Goal: Find specific page/section: Find specific page/section

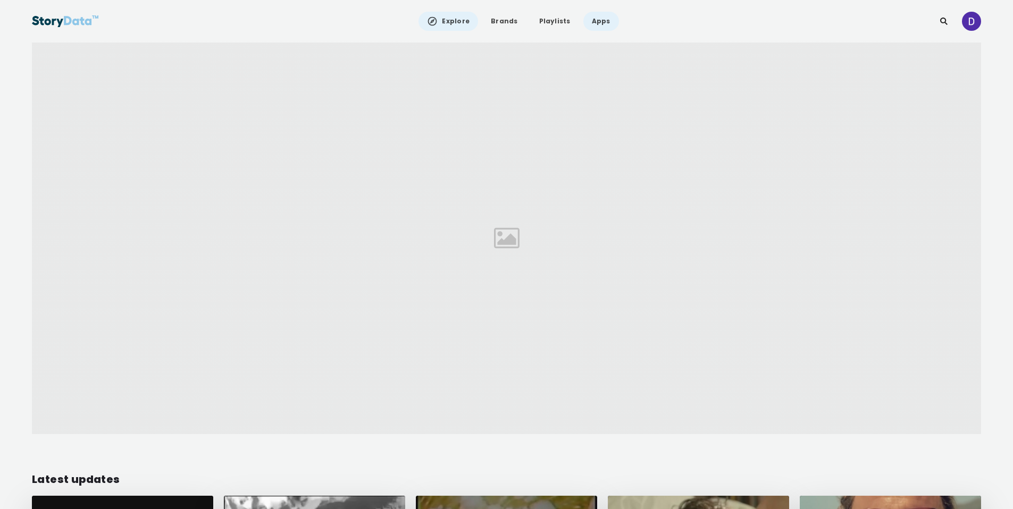
click at [599, 16] on link "Apps" at bounding box center [601, 21] width 36 height 19
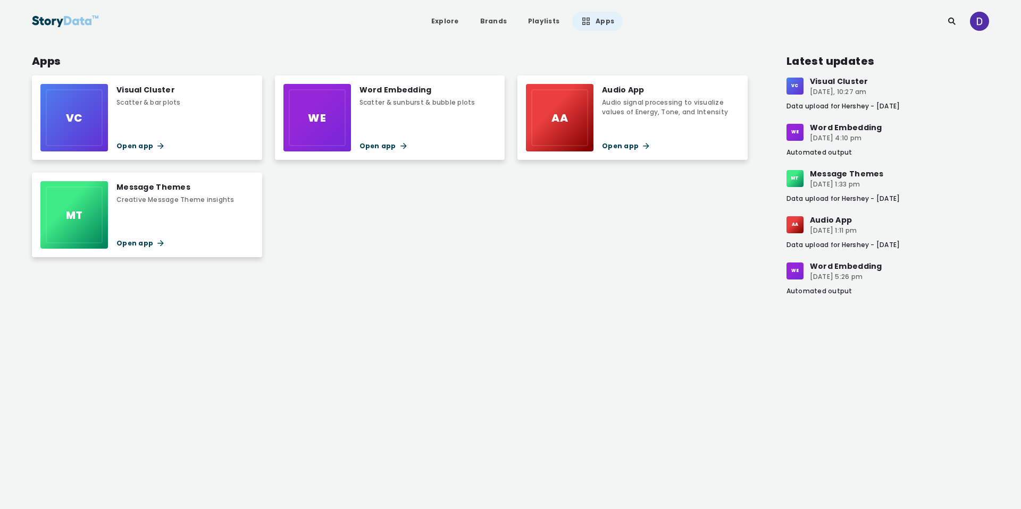
click at [155, 212] on div "Message Themes Creative Message Theme insights Open app" at bounding box center [175, 215] width 118 height 68
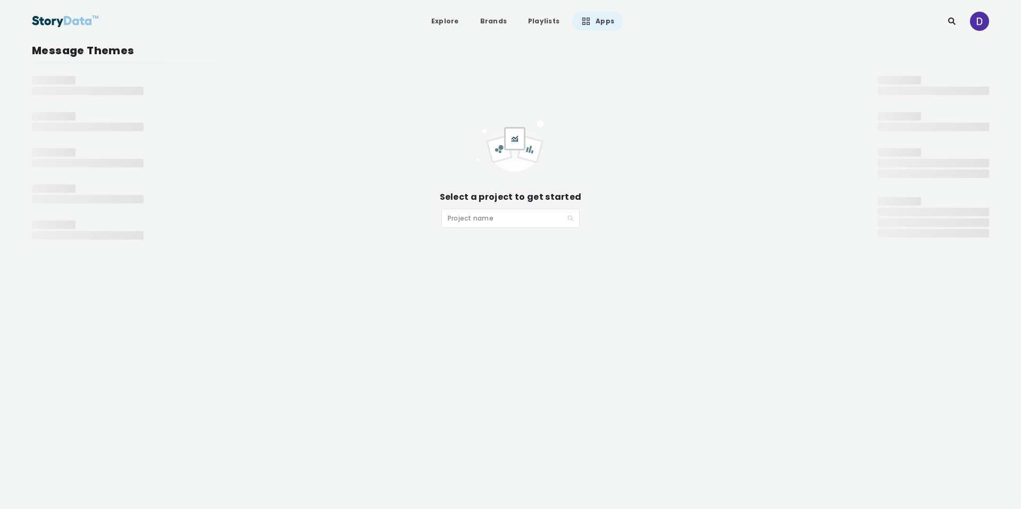
click at [500, 217] on input "search" at bounding box center [507, 217] width 118 height 16
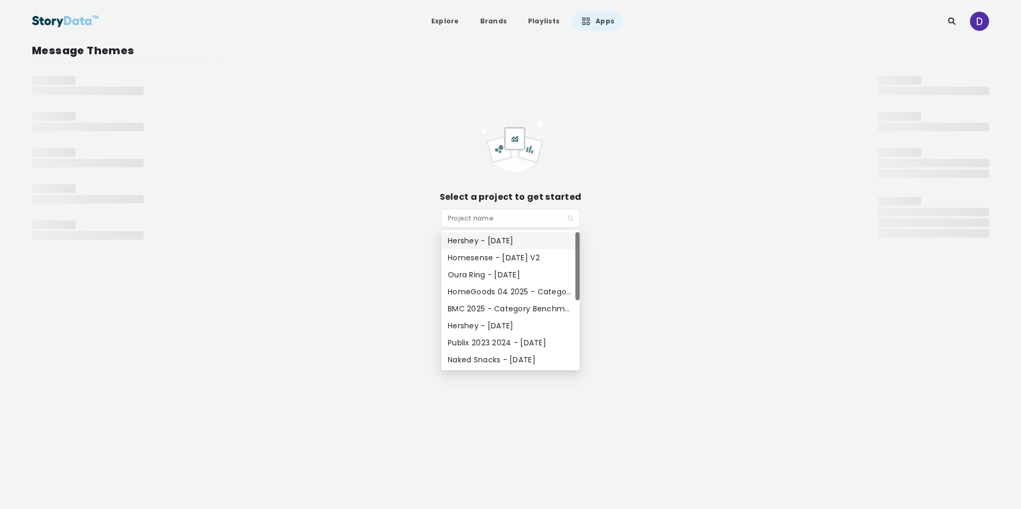
click at [499, 244] on div "Hershey - [DATE]" at bounding box center [510, 241] width 125 height 12
